Goal: Communication & Community: Ask a question

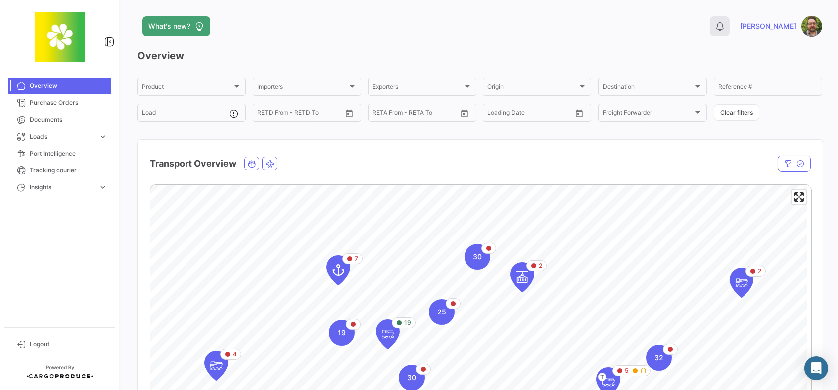
click at [724, 28] on icon at bounding box center [719, 26] width 10 height 10
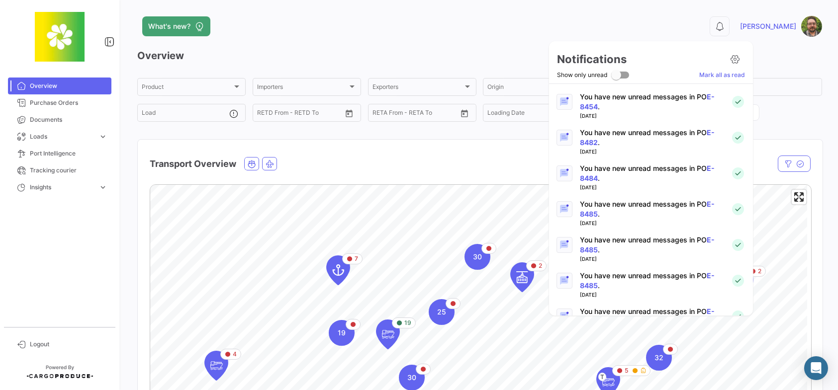
click at [745, 28] on div at bounding box center [419, 195] width 838 height 390
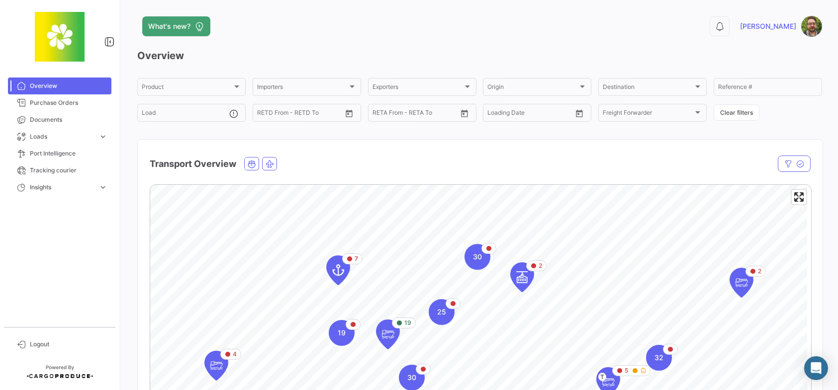
click at [452, 32] on div "What's new?" at bounding box center [325, 26] width 376 height 20
click at [406, 23] on div "What's new?" at bounding box center [325, 26] width 376 height 20
click at [724, 25] on icon at bounding box center [719, 26] width 10 height 10
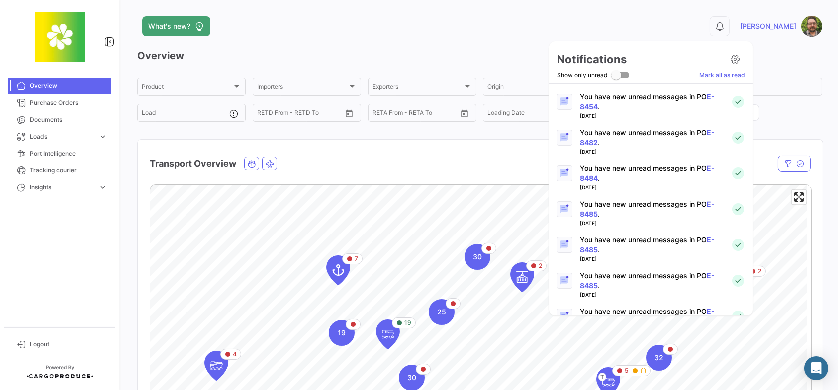
click at [661, 28] on div at bounding box center [419, 195] width 838 height 390
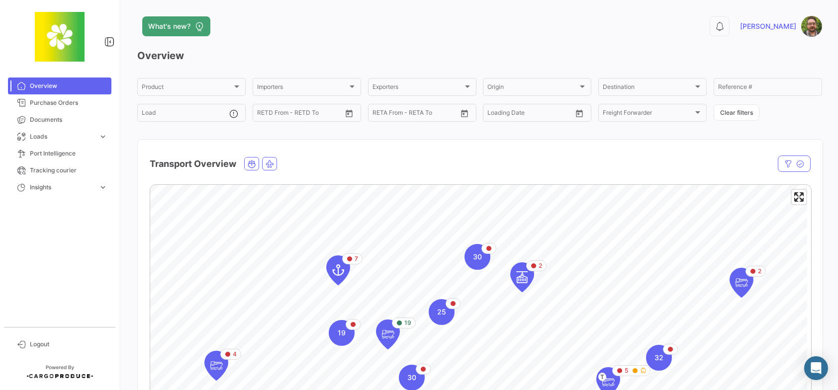
click at [382, 30] on div "What's new?" at bounding box center [325, 26] width 376 height 20
click at [71, 124] on span "Documents" at bounding box center [69, 119] width 78 height 9
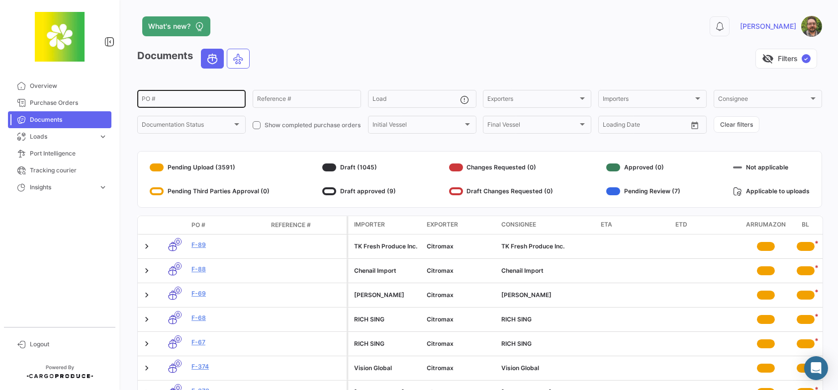
click at [186, 103] on input "PO #" at bounding box center [191, 100] width 99 height 7
type input "e-8490"
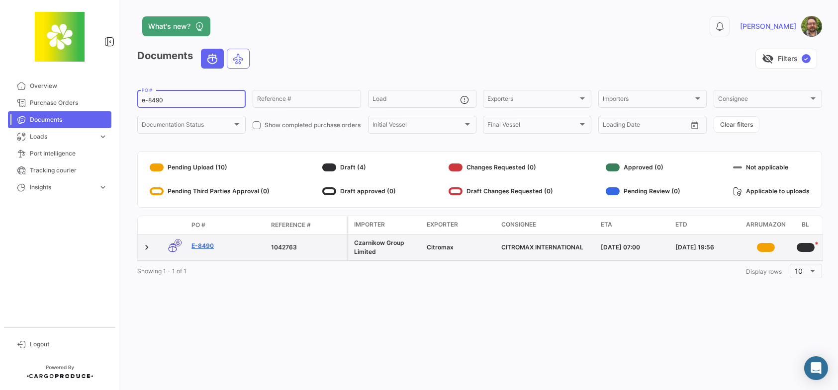
click at [204, 248] on link "E-8490" at bounding box center [227, 246] width 72 height 9
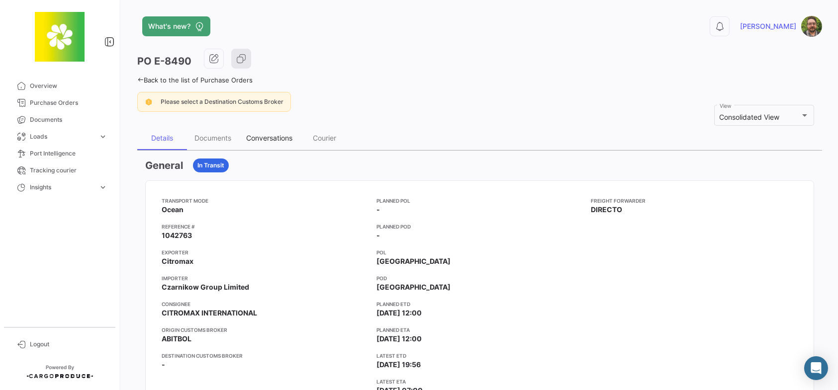
click at [268, 140] on div "Conversations" at bounding box center [269, 138] width 46 height 8
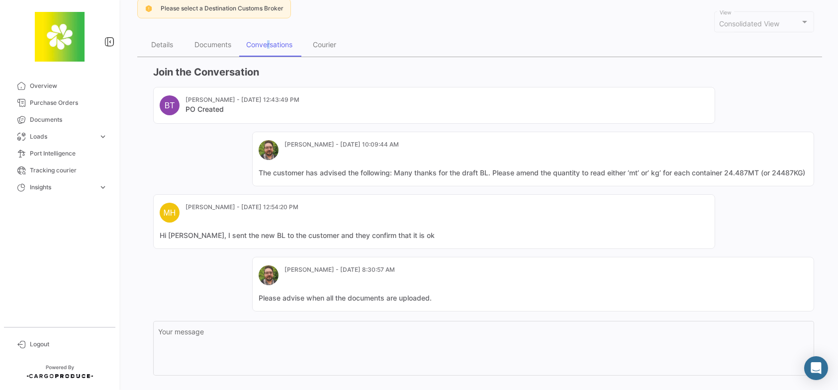
scroll to position [159, 0]
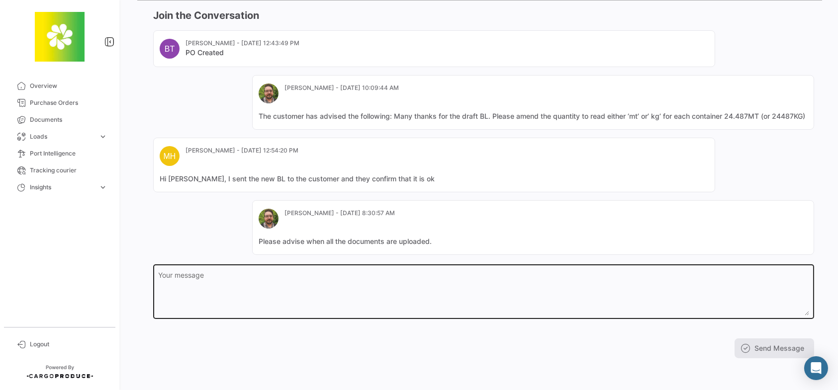
click at [237, 280] on textarea "Your message" at bounding box center [484, 294] width 650 height 44
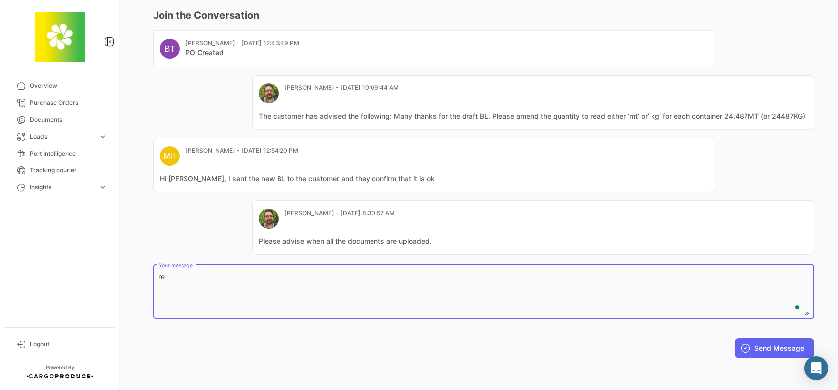
type textarea "r"
type textarea "a"
type textarea "Are the documents complete?"
click at [761, 350] on button "Send Message" at bounding box center [774, 349] width 80 height 20
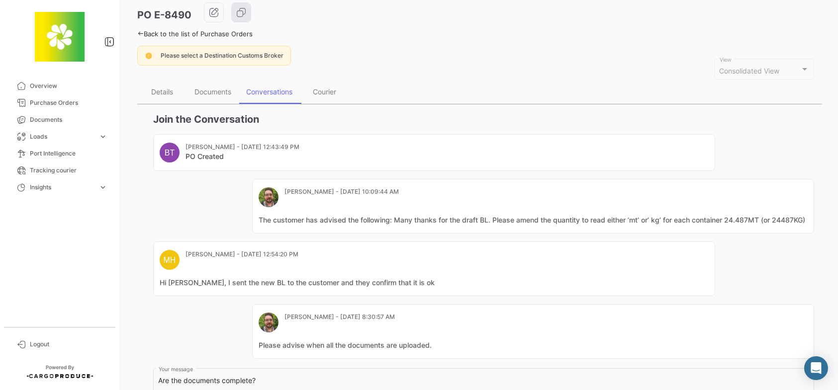
scroll to position [0, 0]
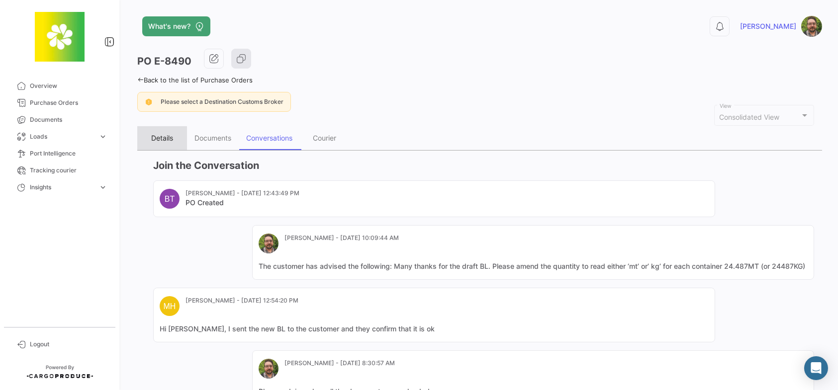
click at [155, 144] on div "Details" at bounding box center [162, 138] width 50 height 24
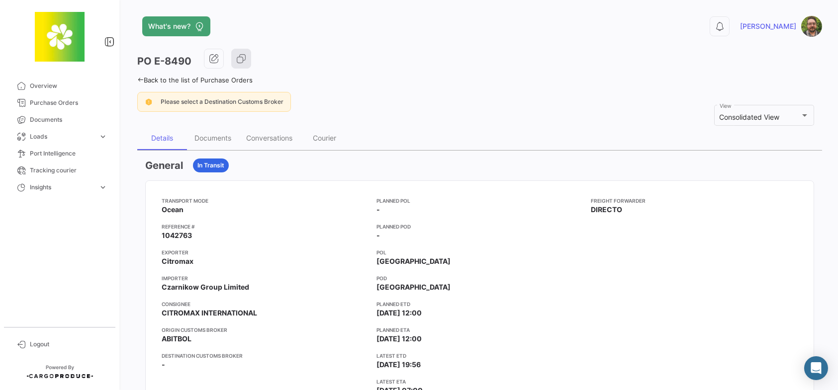
click at [379, 73] on div "PO E-8490" at bounding box center [479, 61] width 684 height 25
click at [276, 141] on div "Conversations" at bounding box center [269, 138] width 61 height 24
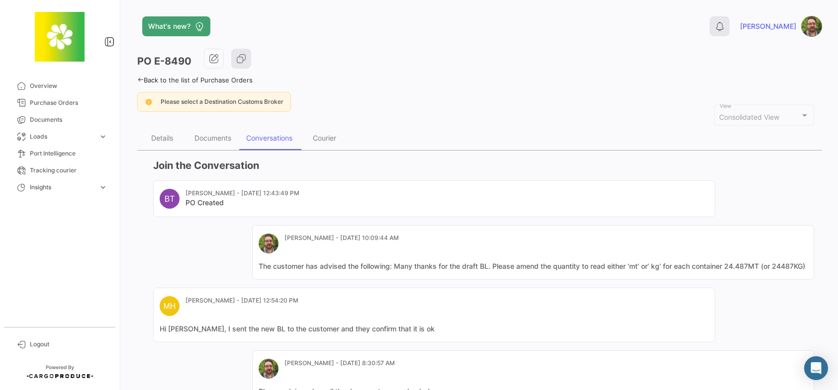
click at [724, 28] on icon at bounding box center [719, 26] width 10 height 10
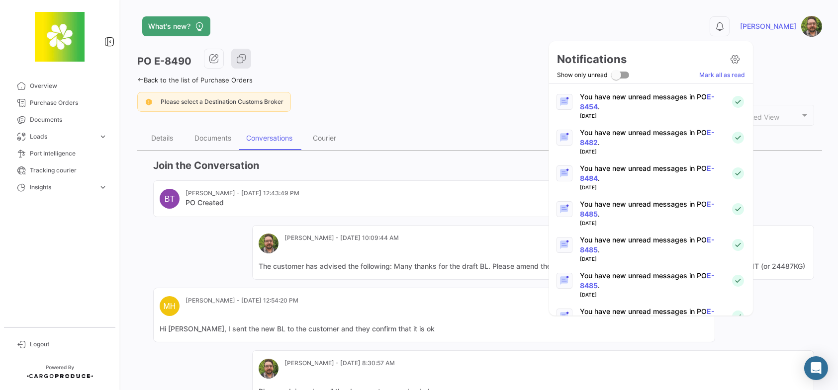
click at [744, 31] on div at bounding box center [419, 195] width 838 height 390
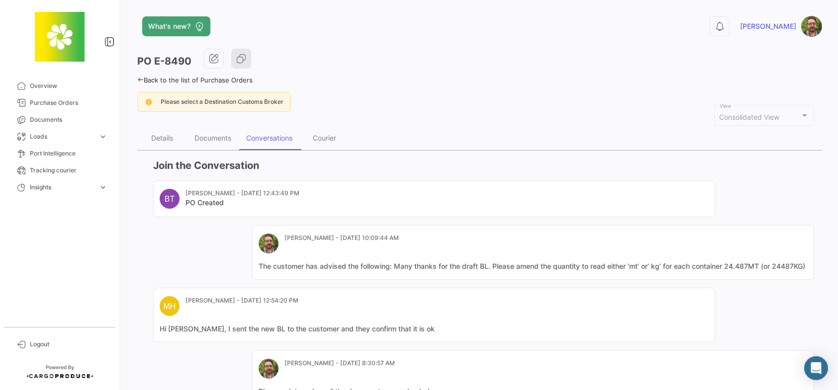
click at [505, 59] on div "PO E-8490" at bounding box center [479, 61] width 684 height 25
